Goal: Download file/media

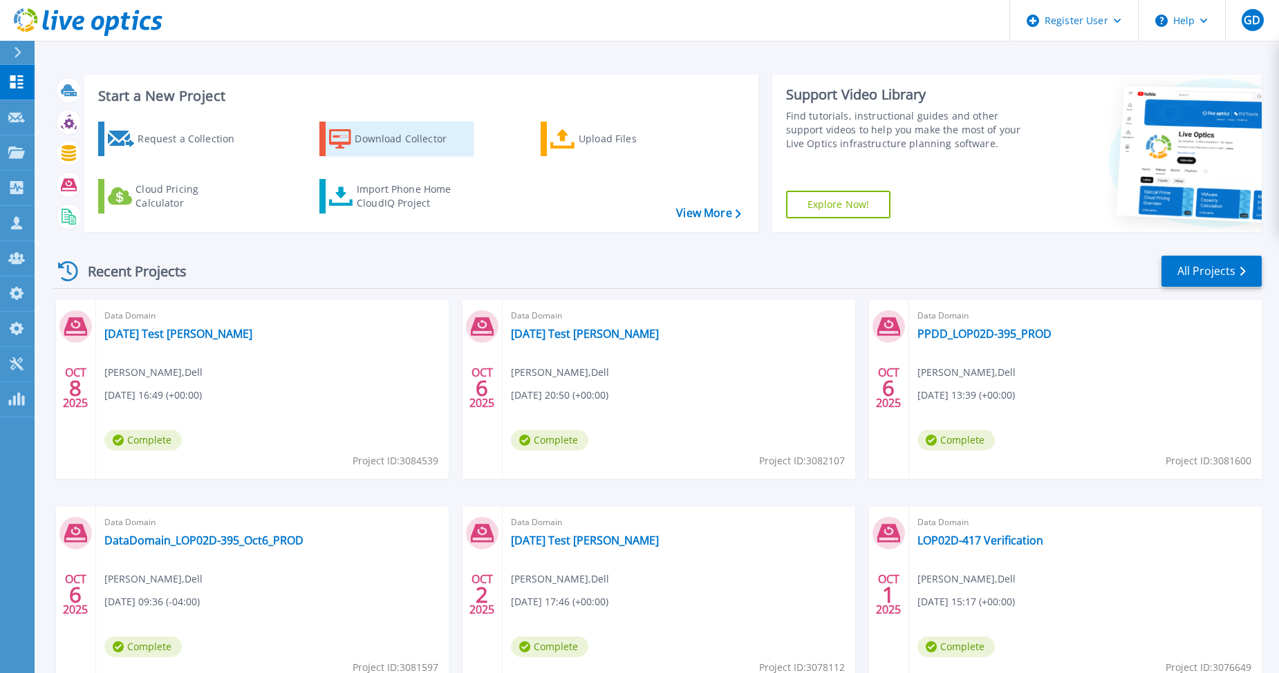
click at [373, 144] on div "Download Collector" at bounding box center [410, 139] width 111 height 28
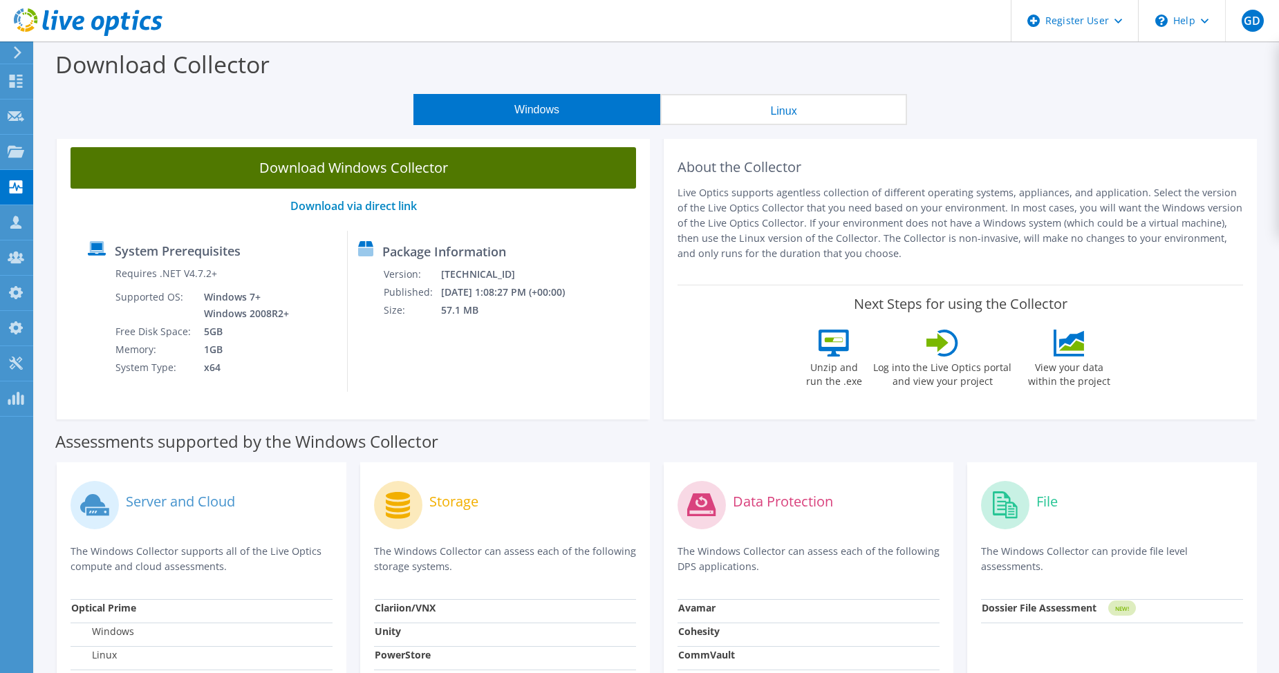
click at [340, 180] on link "Download Windows Collector" at bounding box center [353, 167] width 565 height 41
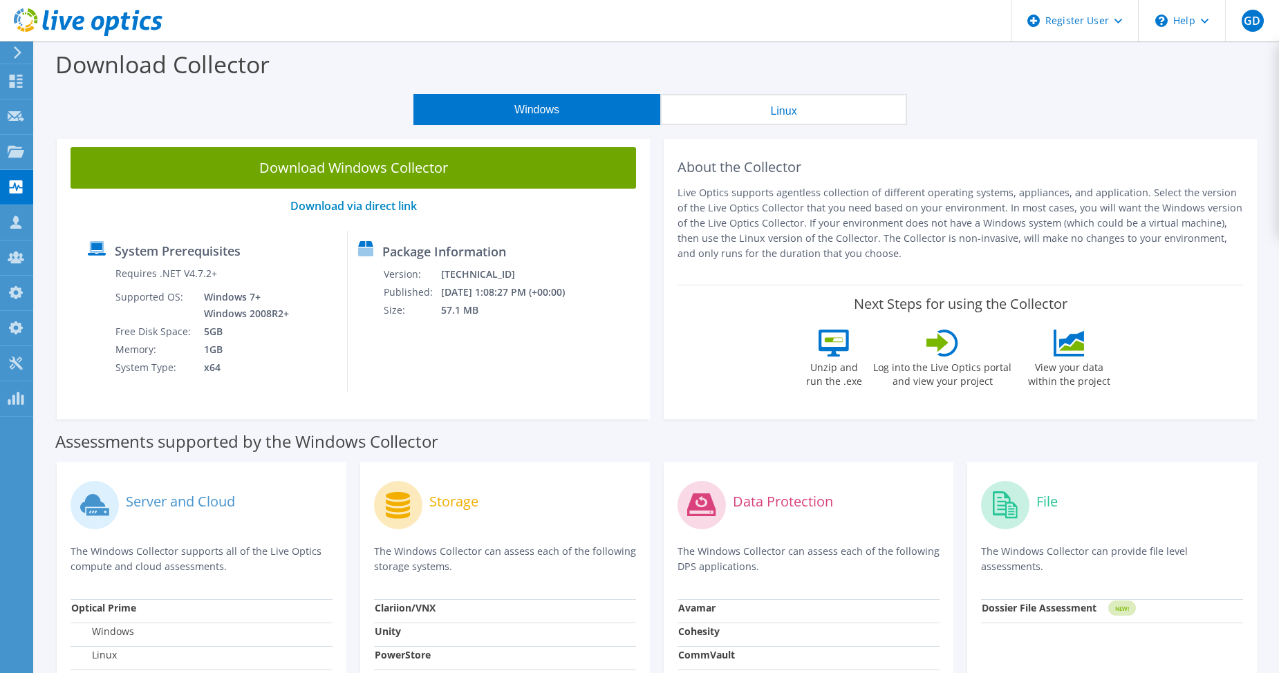
click at [1075, 94] on div "Windows Linux" at bounding box center [659, 109] width 1223 height 31
